Goal: Task Accomplishment & Management: Use online tool/utility

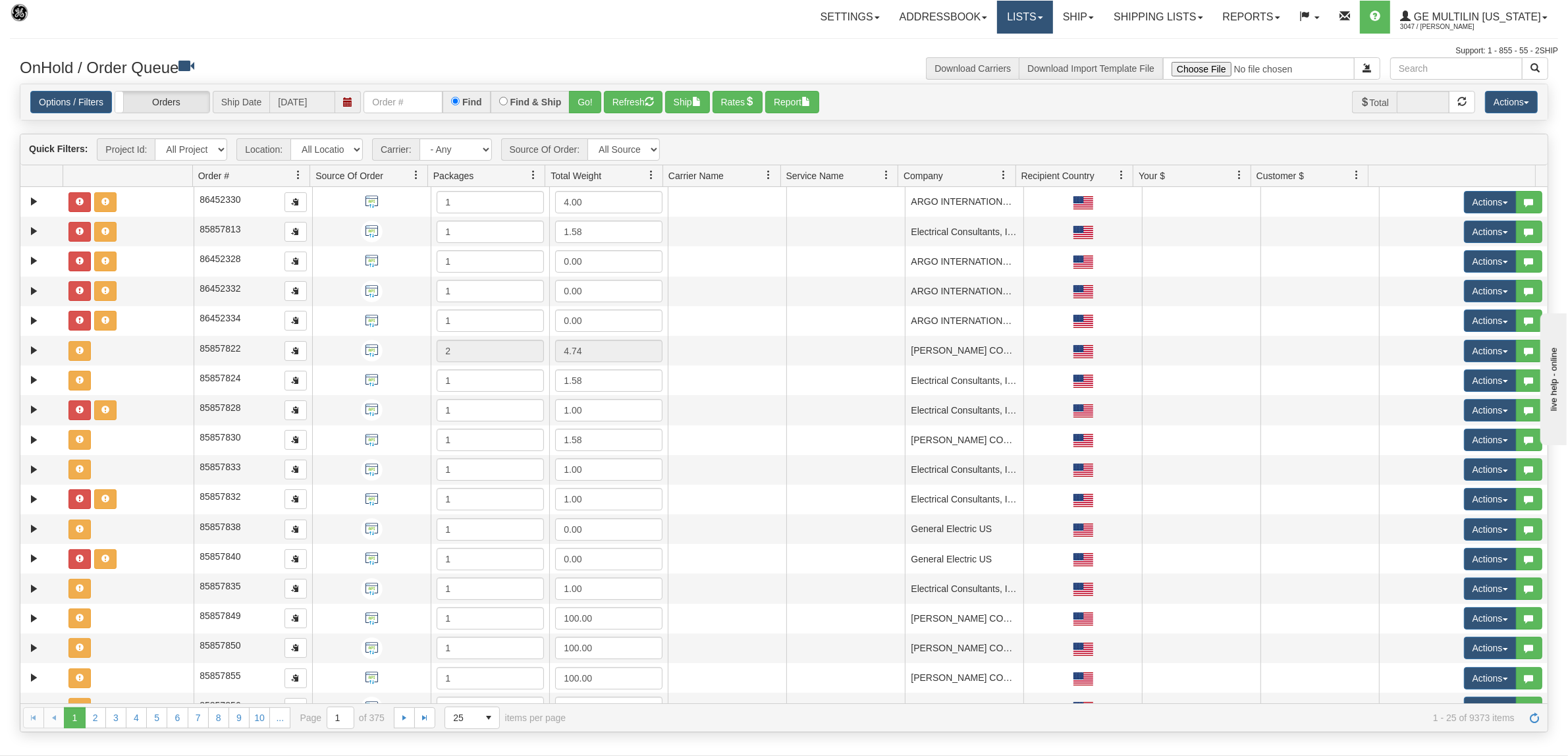
click at [1038, 3] on link "Lists" at bounding box center [1025, 17] width 55 height 33
click at [943, 14] on link "Addressbook" at bounding box center [944, 17] width 108 height 33
click at [1094, 18] on span at bounding box center [1092, 17] width 5 height 2
click at [1035, 44] on span "Ship Screen" at bounding box center [1022, 45] width 50 height 11
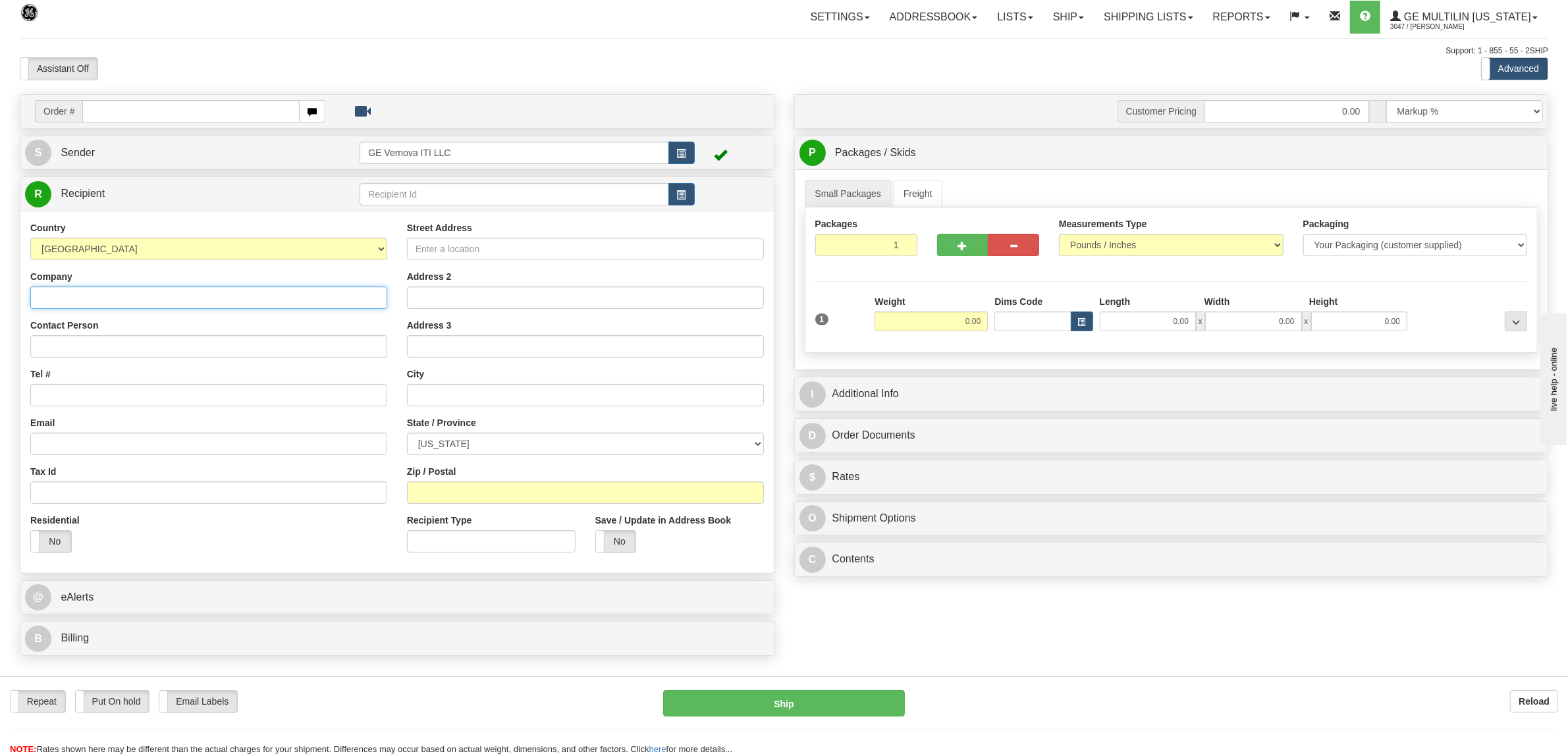
click at [117, 293] on input "Company" at bounding box center [209, 297] width 357 height 22
type input "ALLIANCE KNIFE"
click at [116, 346] on input "Contact Person" at bounding box center [209, 346] width 357 height 22
type input "ATT: JACKIE"
click at [492, 245] on input "Street Address" at bounding box center [585, 248] width 357 height 22
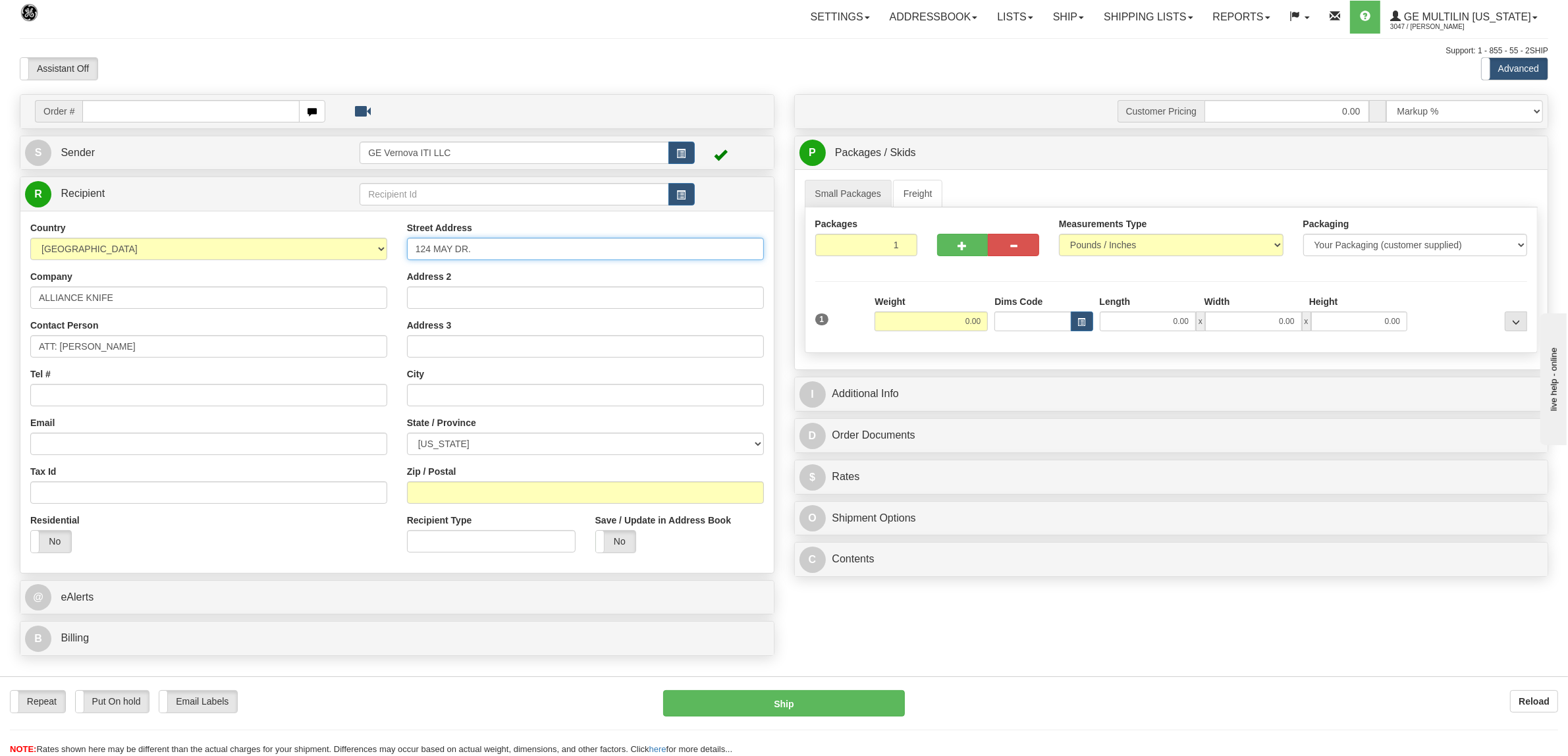
type input "124 MAY DR."
click at [462, 393] on input "text" at bounding box center [585, 395] width 357 height 22
type input "HARRISON"
select select "OH"
type input "45030"
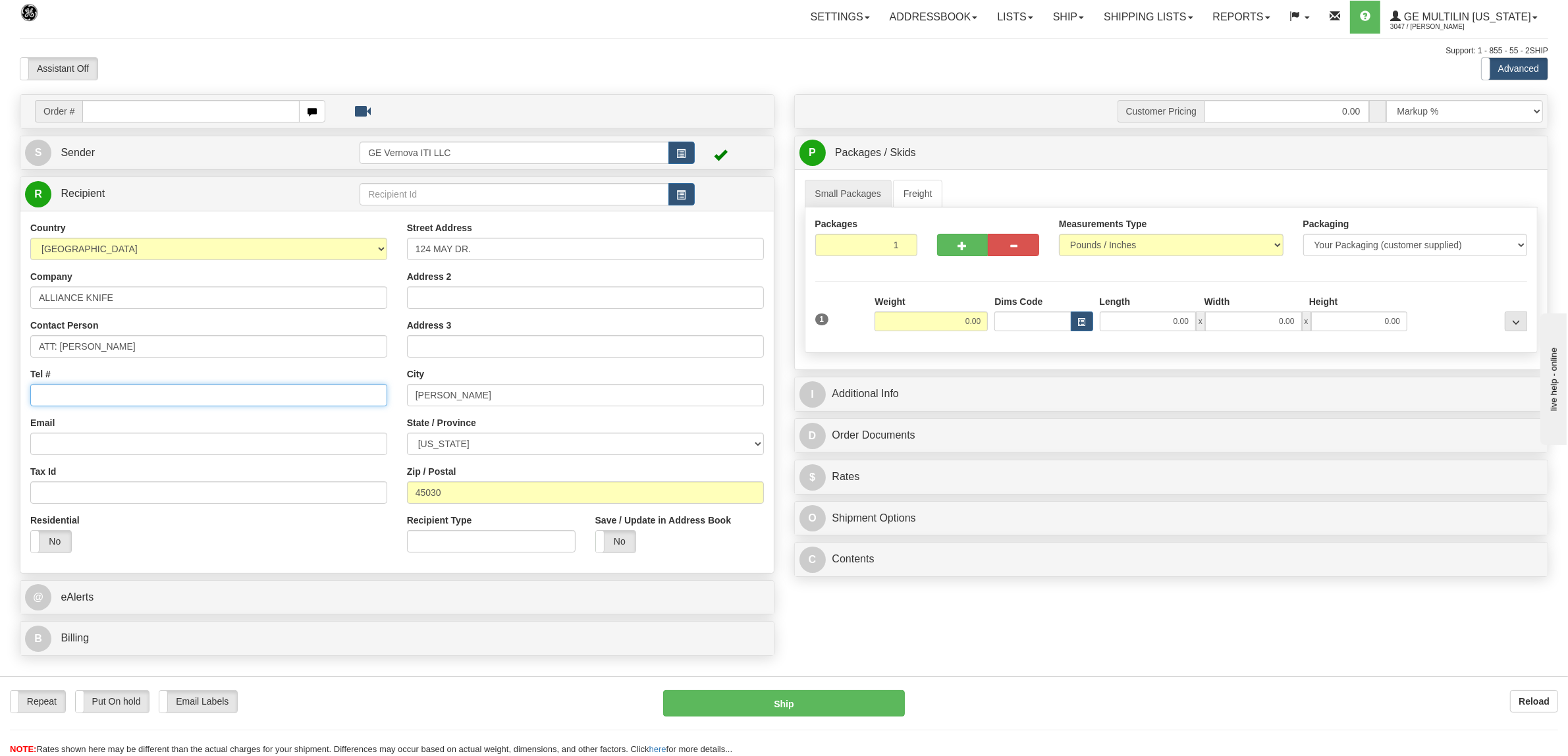
click at [107, 396] on input "Tel #" at bounding box center [209, 395] width 357 height 22
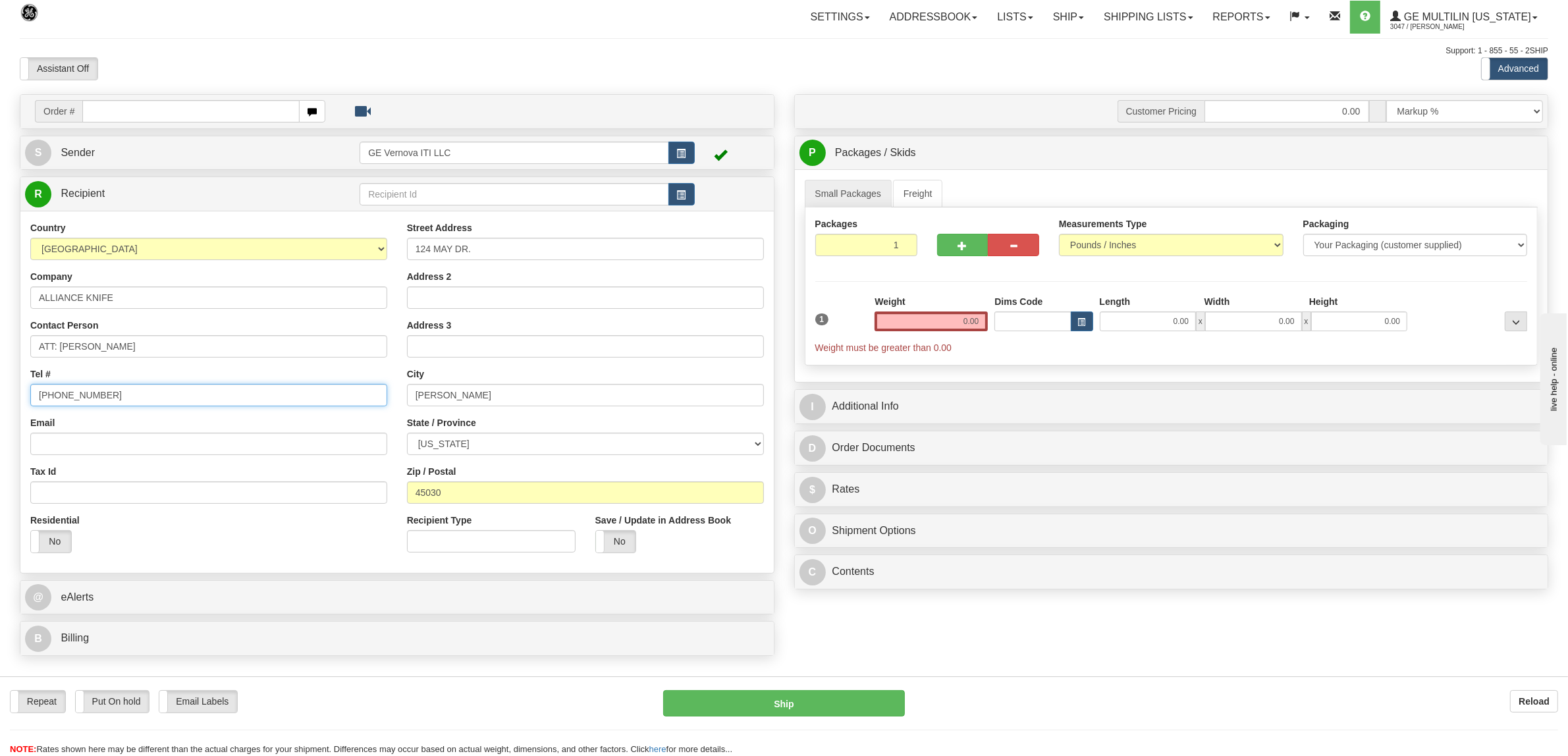
type input "727 228 4112"
click at [1096, 243] on select "Pounds / Inches Kilograms / Centimeters" at bounding box center [1172, 244] width 225 height 22
click at [1059, 235] on select "Pounds / Inches Kilograms / Centimeters" at bounding box center [1172, 244] width 225 height 22
drag, startPoint x: 952, startPoint y: 330, endPoint x: 1007, endPoint y: 324, distance: 55.3
click at [1007, 324] on div "1 Weight 0.00 Dims Code 0.00" at bounding box center [1172, 324] width 719 height 59
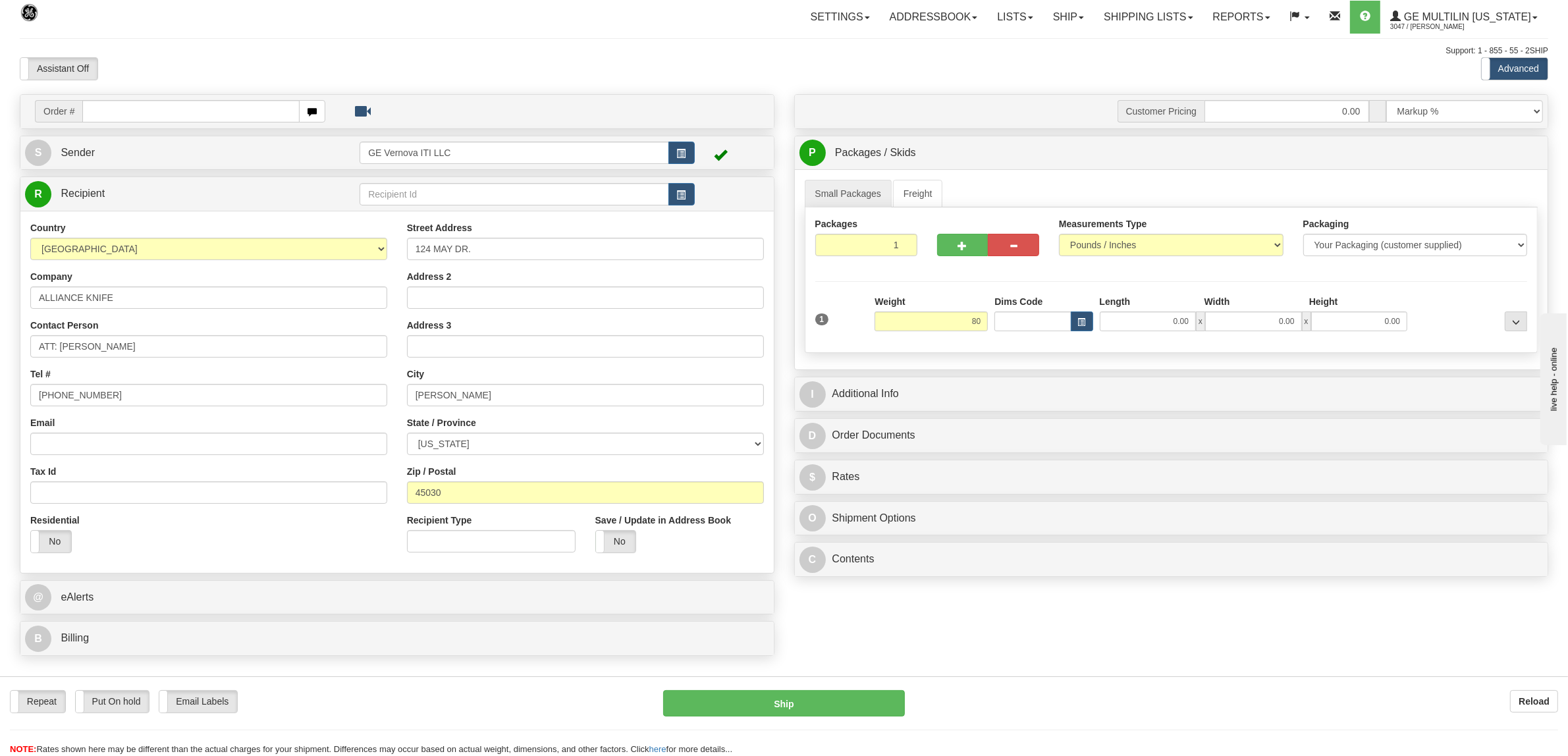
type input "80.00"
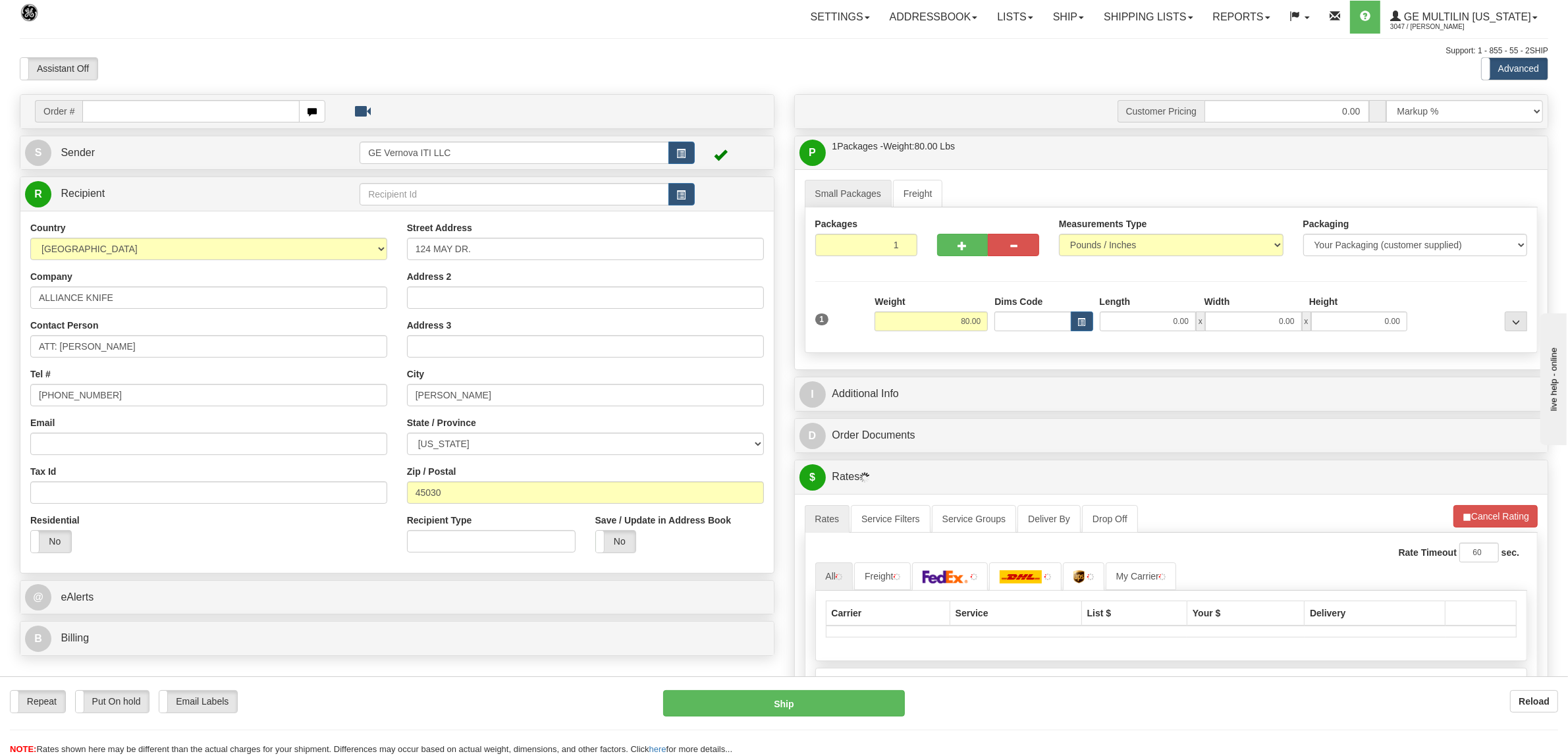
click at [1463, 303] on div at bounding box center [1471, 313] width 120 height 36
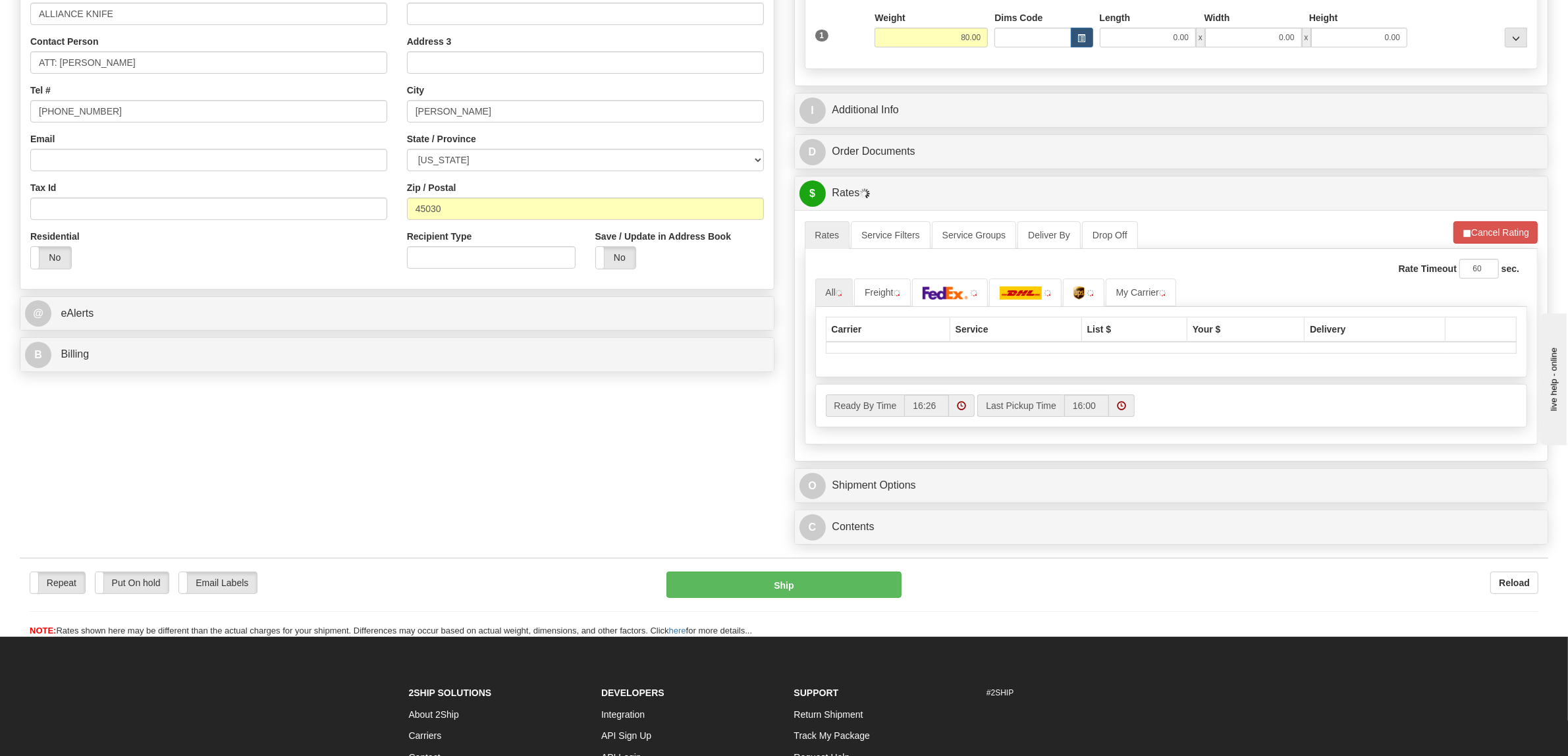
scroll to position [329, 0]
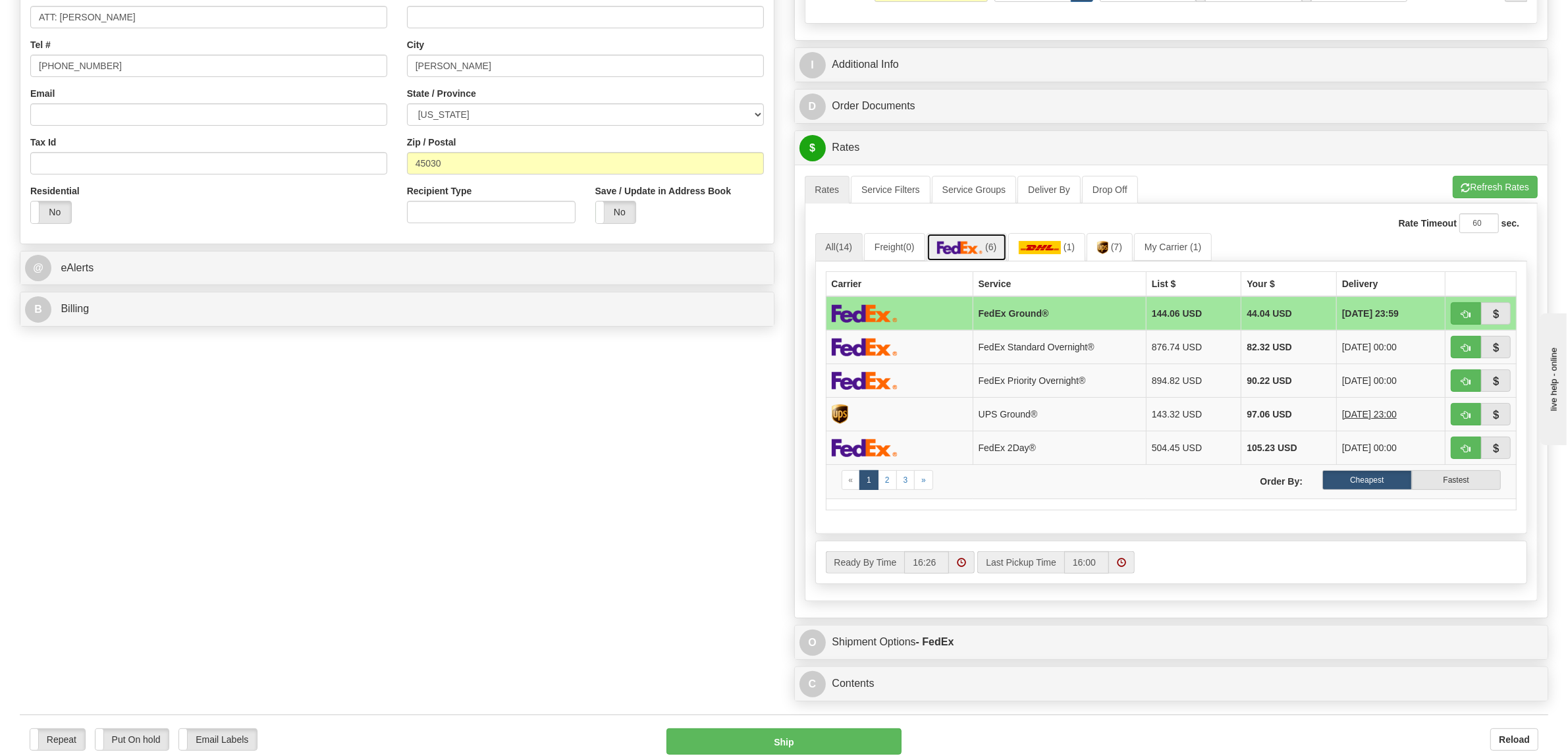
click at [975, 254] on img at bounding box center [960, 248] width 46 height 13
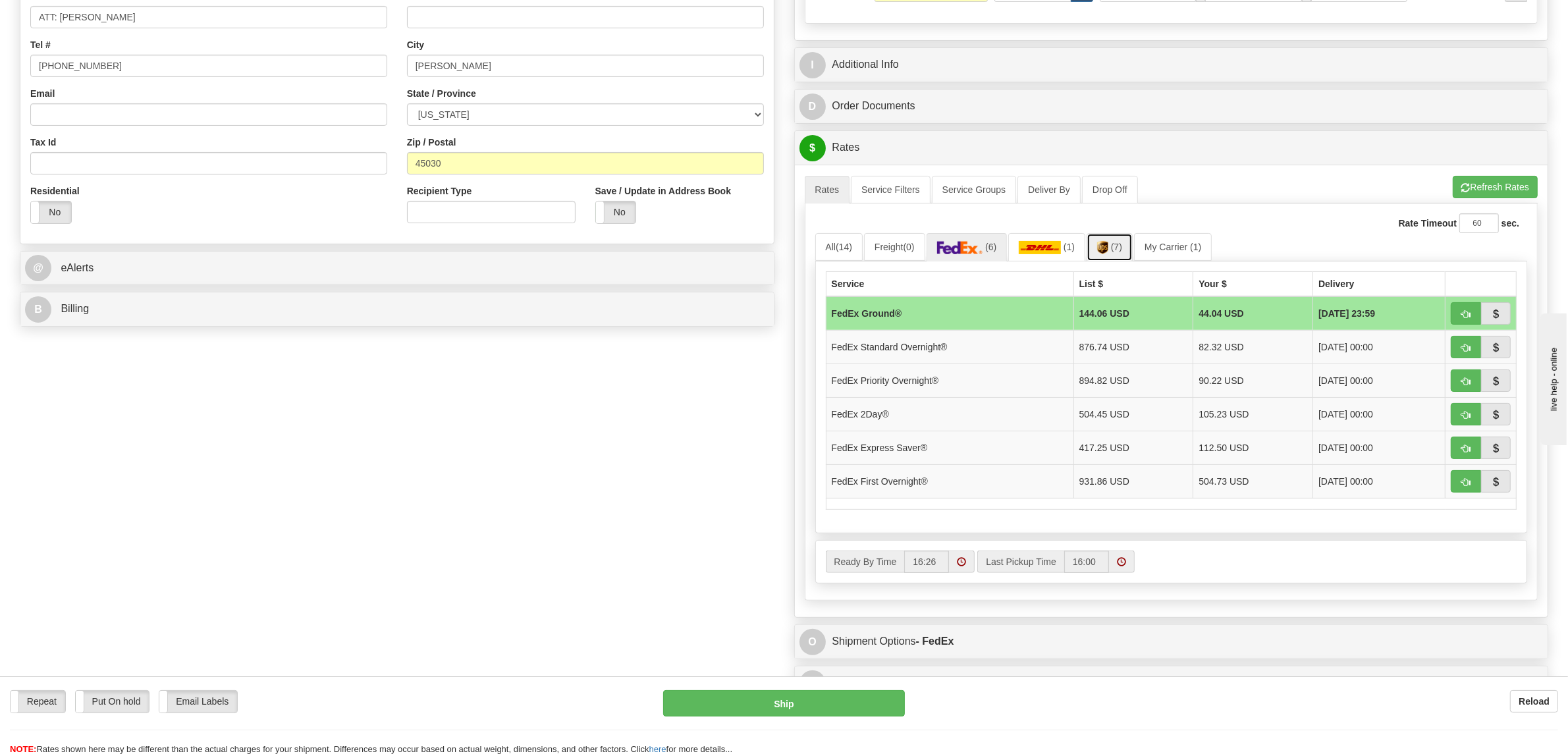
click at [1116, 243] on link "(7)" at bounding box center [1110, 247] width 46 height 28
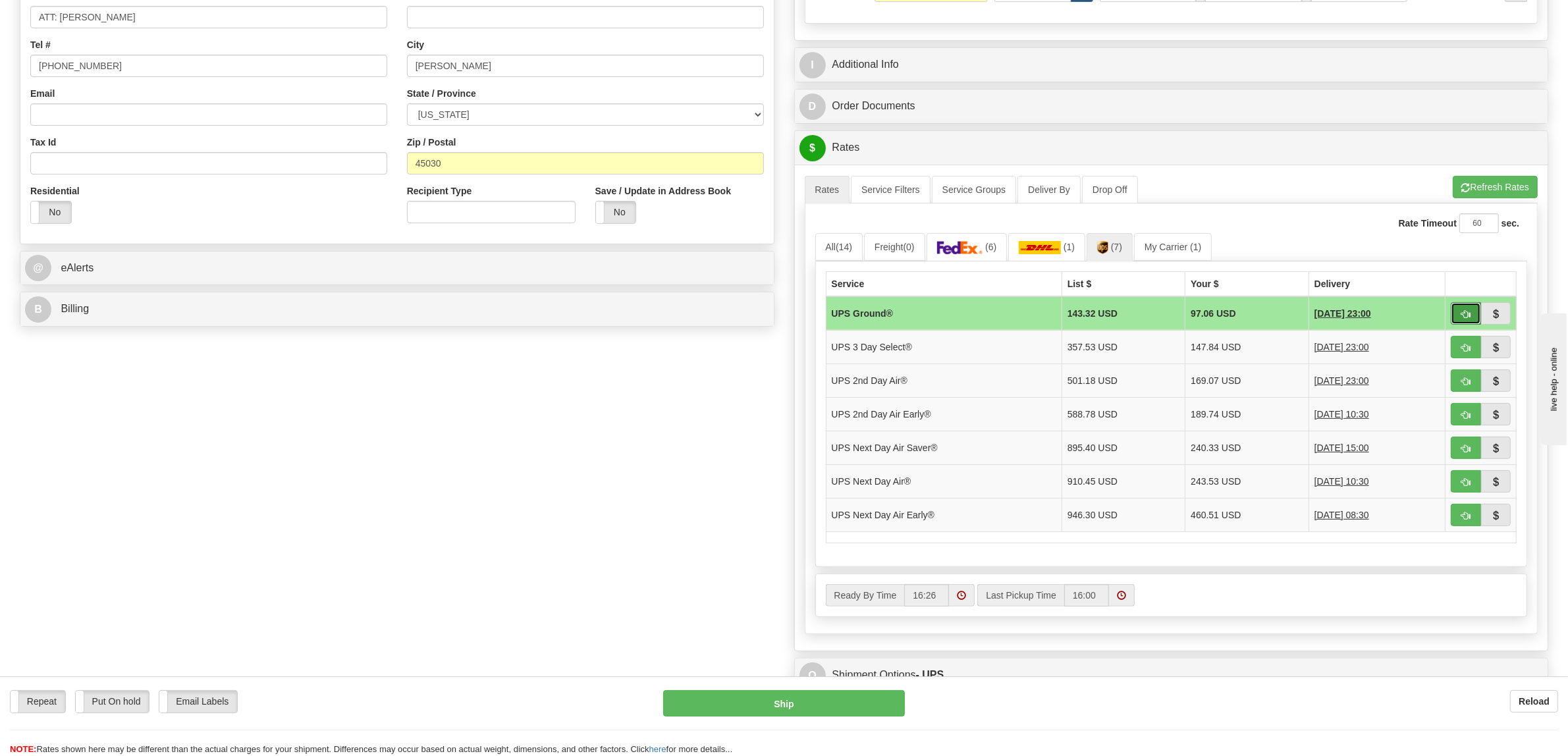
click at [1467, 317] on span "button" at bounding box center [1466, 314] width 9 height 8
type input "03"
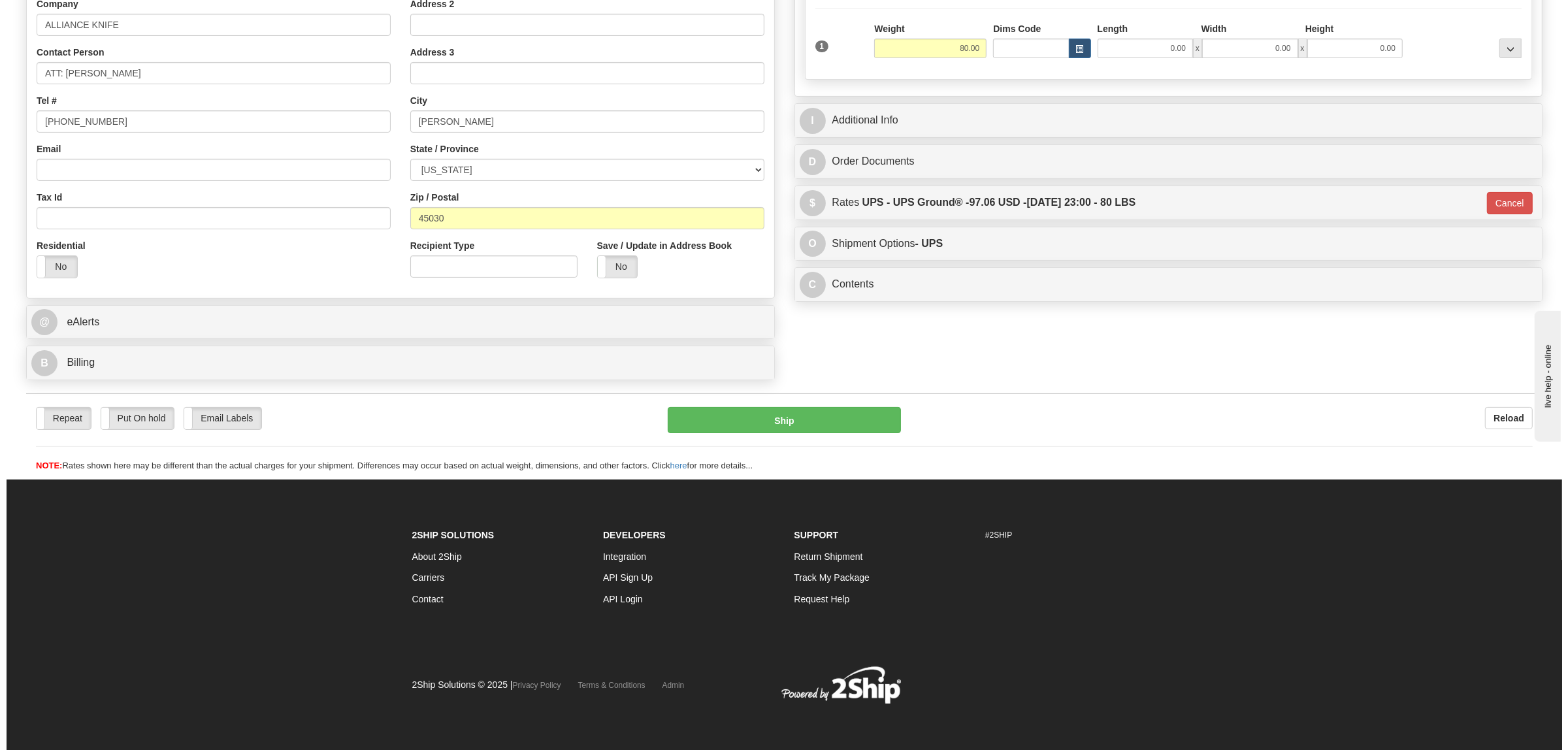
scroll to position [271, 0]
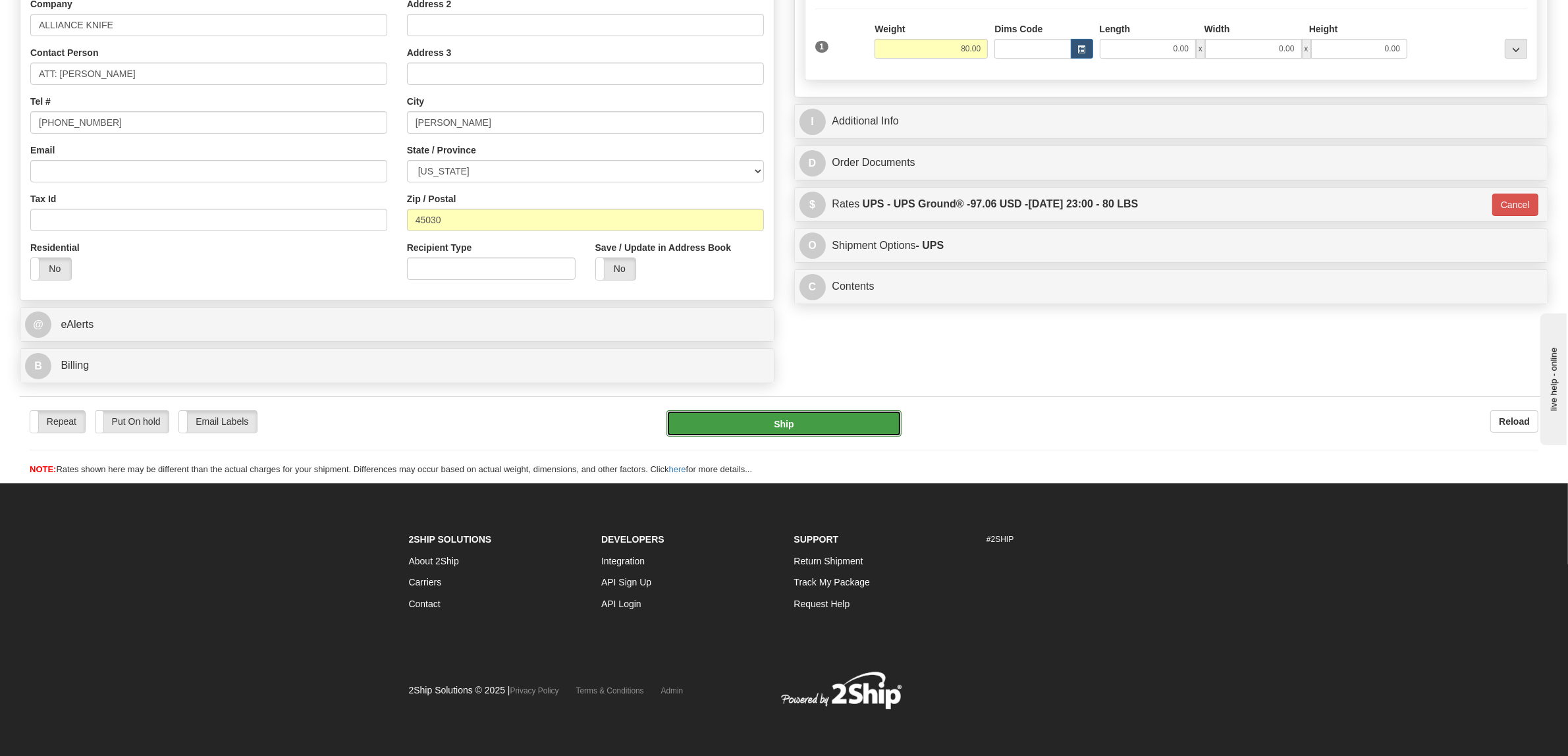
click at [773, 423] on button "Ship" at bounding box center [784, 423] width 235 height 26
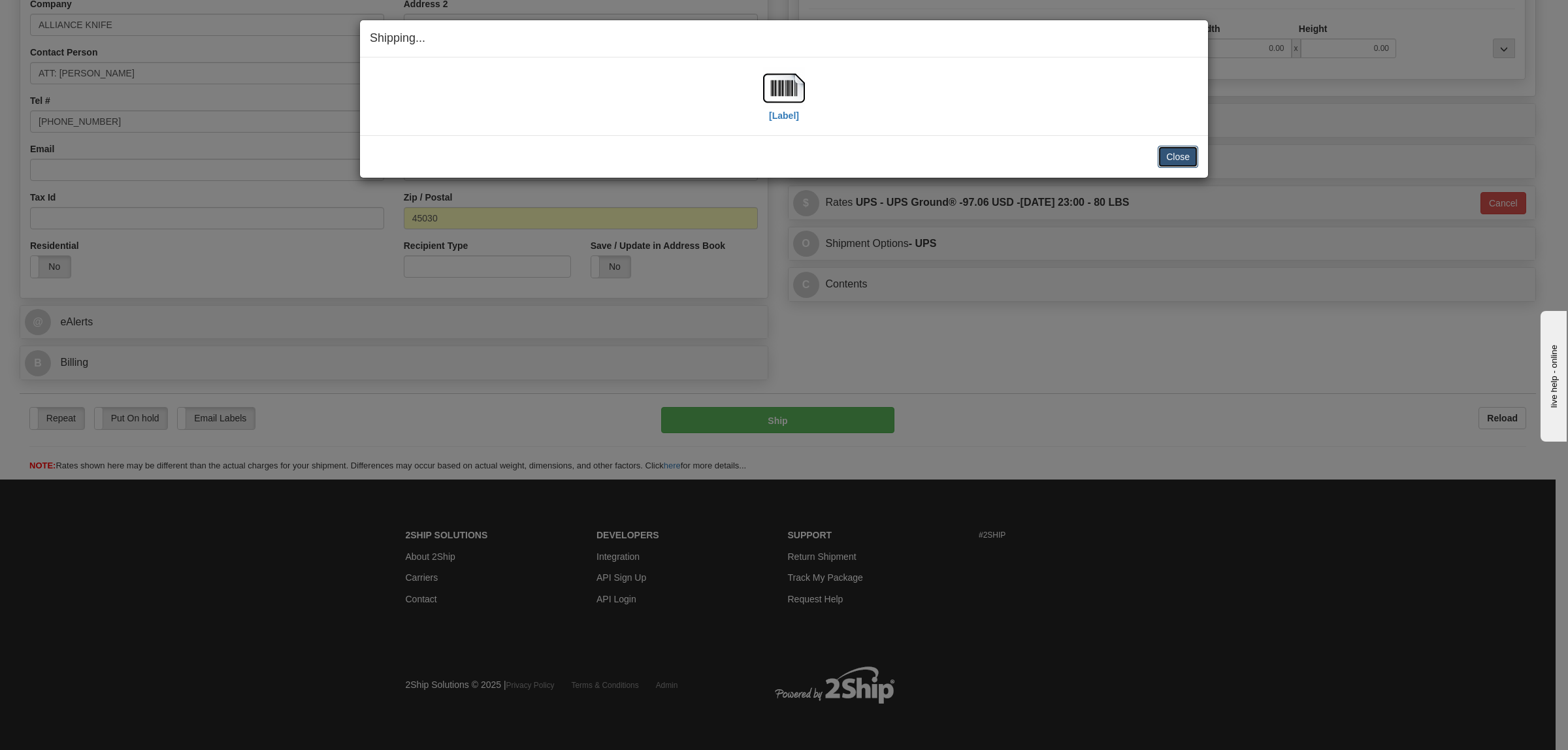
click at [1194, 146] on button "Close" at bounding box center [1178, 156] width 40 height 22
